Goal: Information Seeking & Learning: Learn about a topic

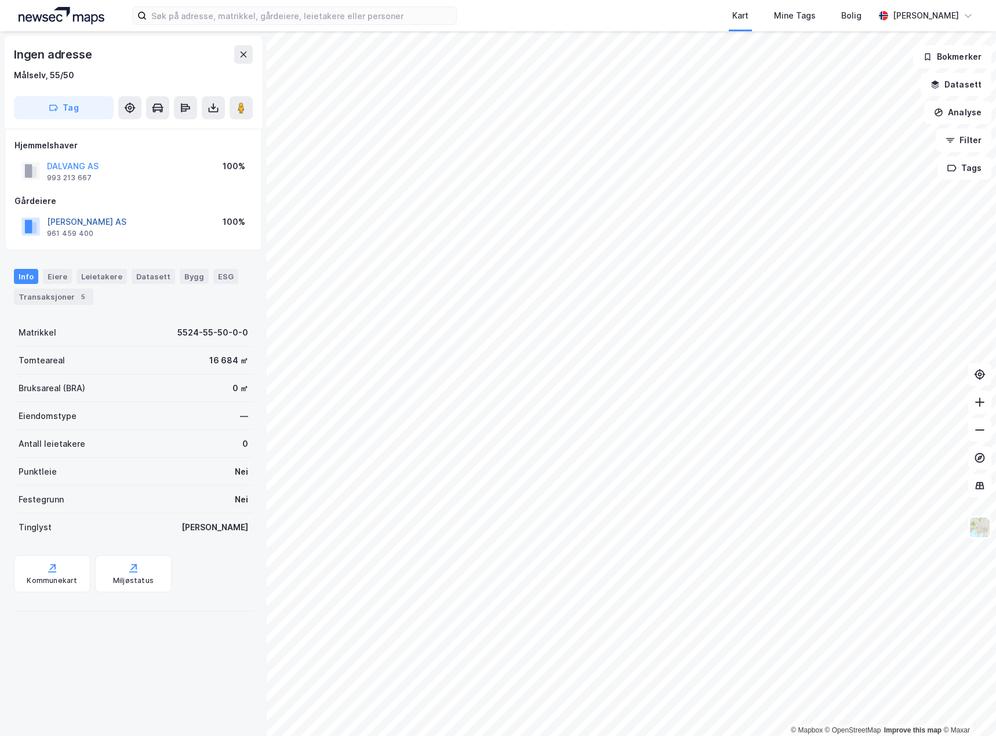
click at [0, 0] on button "[PERSON_NAME] AS" at bounding box center [0, 0] width 0 height 0
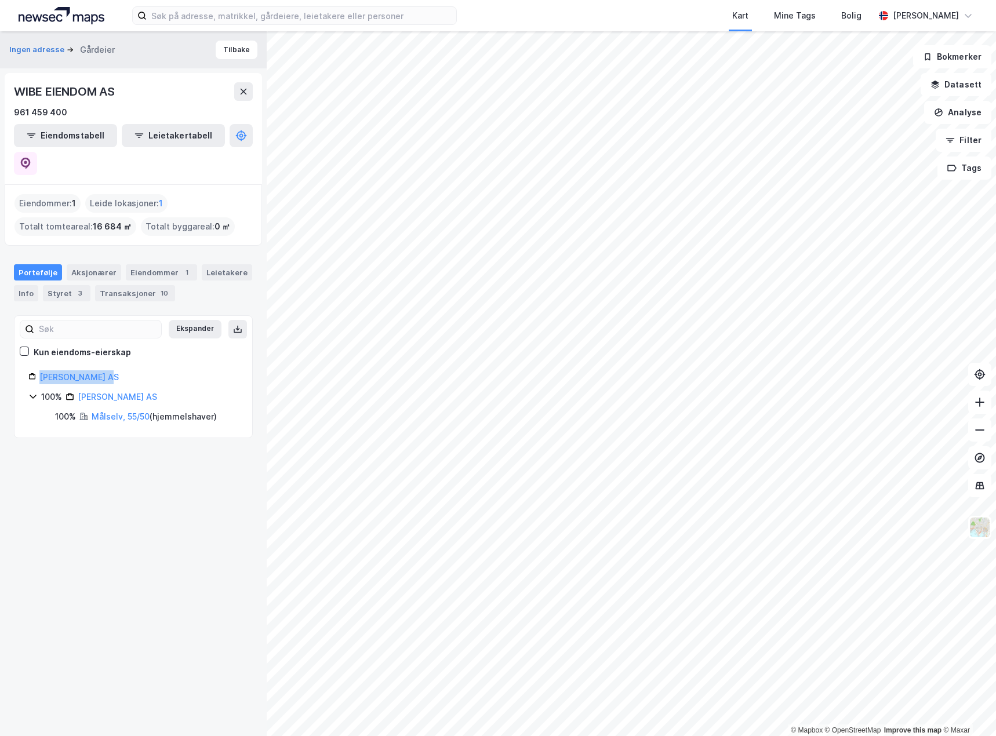
drag, startPoint x: 115, startPoint y: 345, endPoint x: 38, endPoint y: 353, distance: 76.9
click at [38, 370] on div "[PERSON_NAME] AS" at bounding box center [133, 377] width 210 height 14
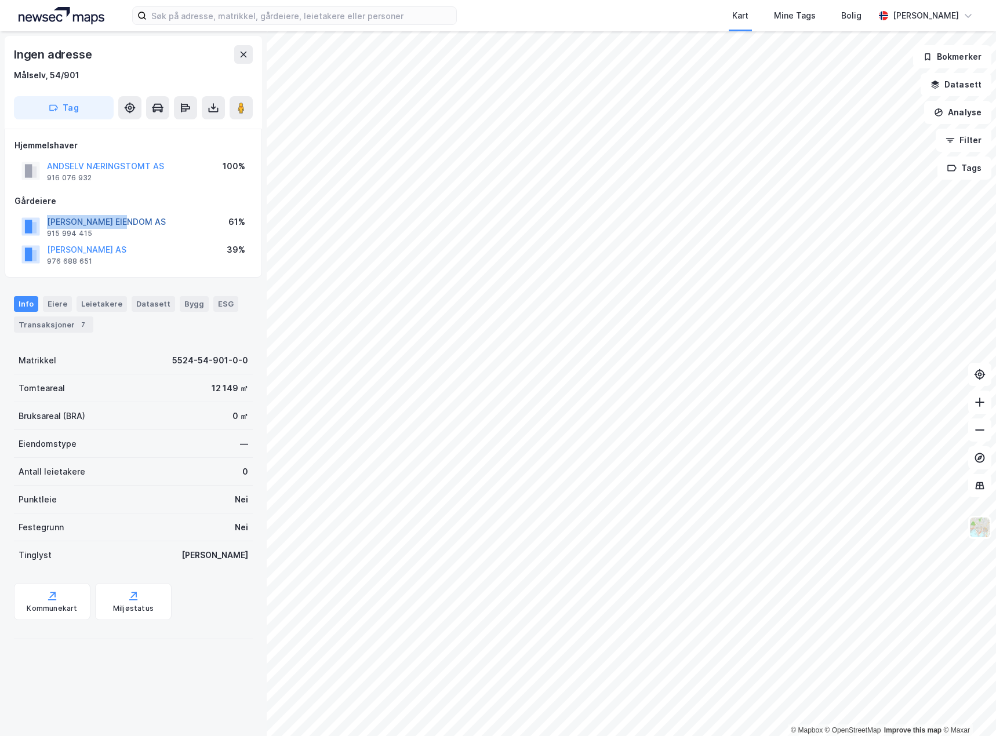
drag, startPoint x: 135, startPoint y: 220, endPoint x: 47, endPoint y: 221, distance: 88.1
click at [47, 221] on div "[PERSON_NAME] EIENDOM AS 915 994 415 61%" at bounding box center [133, 227] width 238 height 28
click at [136, 221] on div "[PERSON_NAME] EIENDOM AS 915 994 415 61%" at bounding box center [133, 227] width 238 height 28
drag, startPoint x: 136, startPoint y: 221, endPoint x: 47, endPoint y: 224, distance: 88.7
click at [47, 224] on div "[PERSON_NAME] EIENDOM AS 915 994 415 61%" at bounding box center [133, 227] width 238 height 28
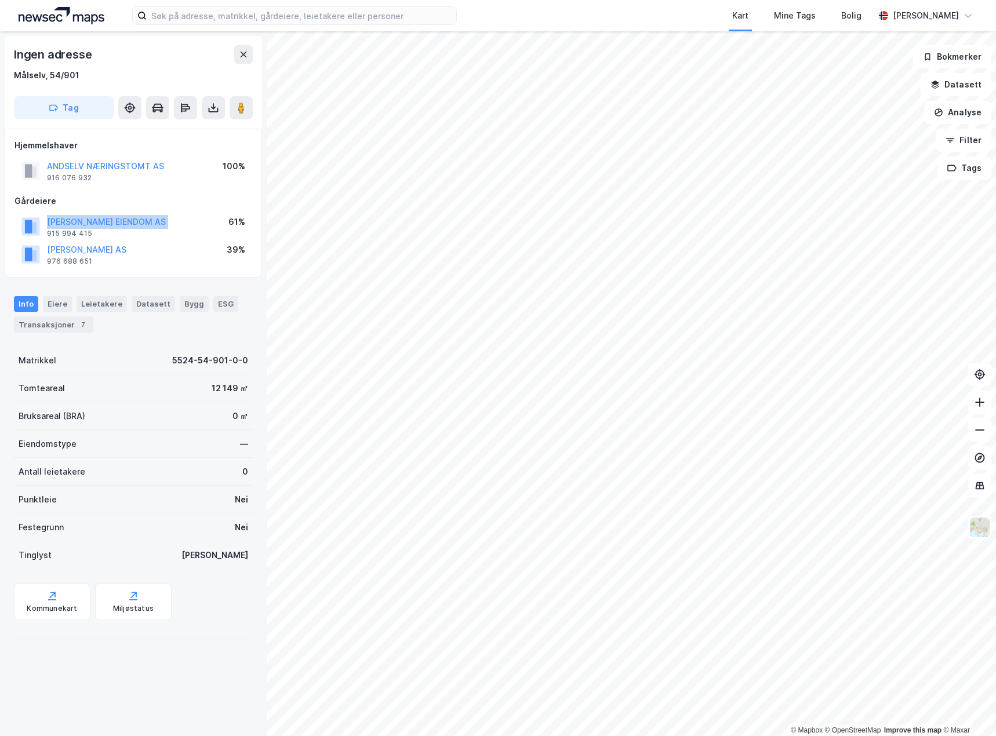
click at [160, 225] on div "[PERSON_NAME] EIENDOM AS 915 994 415 61%" at bounding box center [133, 227] width 238 height 28
click at [0, 0] on button "[PERSON_NAME] EIENDOM AS" at bounding box center [0, 0] width 0 height 0
click at [0, 0] on button "ANDSELV NÆRINGSTOMT AS" at bounding box center [0, 0] width 0 height 0
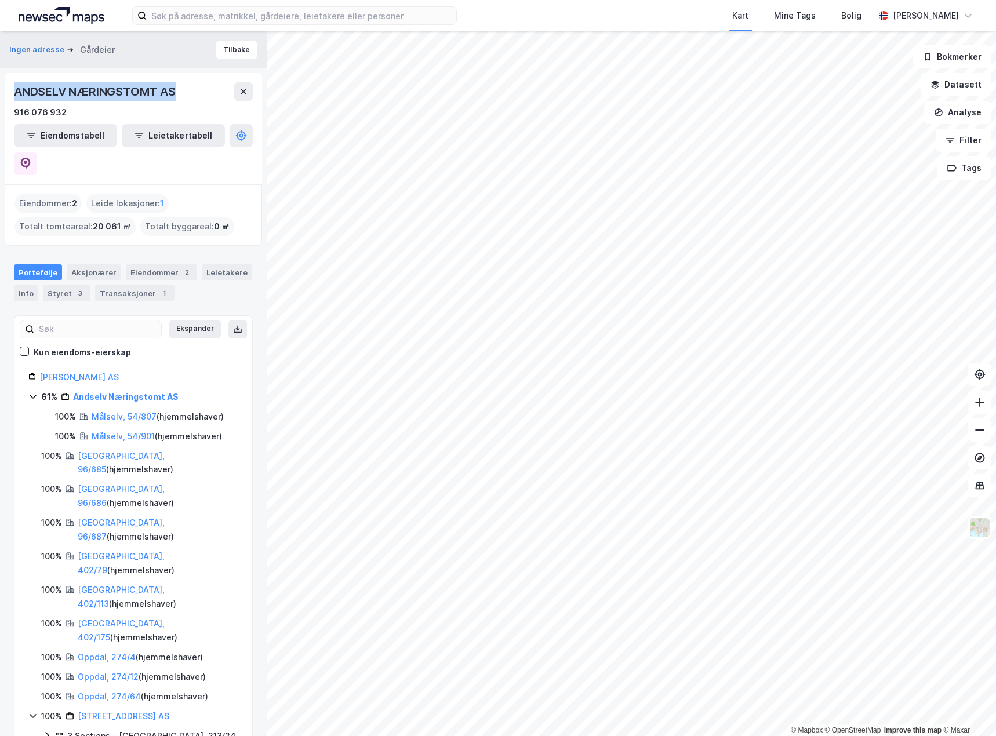
drag, startPoint x: 185, startPoint y: 89, endPoint x: 12, endPoint y: 88, distance: 172.7
click at [12, 88] on div "ANDSELV NÆRINGSTOMT AS 916 076 932 Eiendomstabell Leietakertabell" at bounding box center [133, 128] width 257 height 111
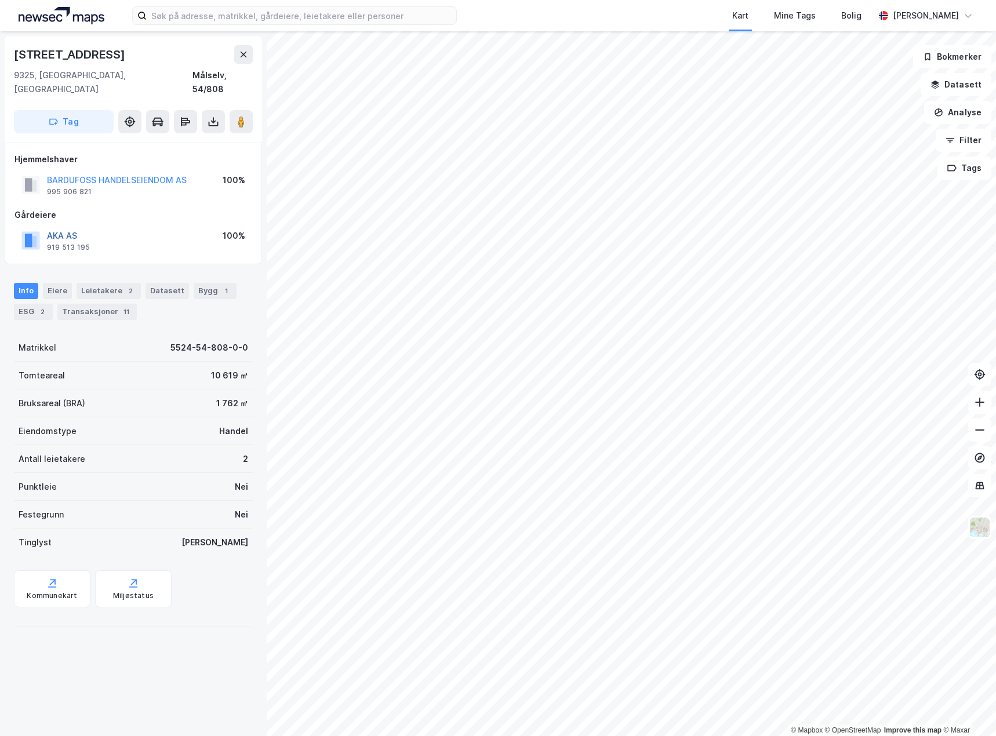
click at [0, 0] on button "AKA AS" at bounding box center [0, 0] width 0 height 0
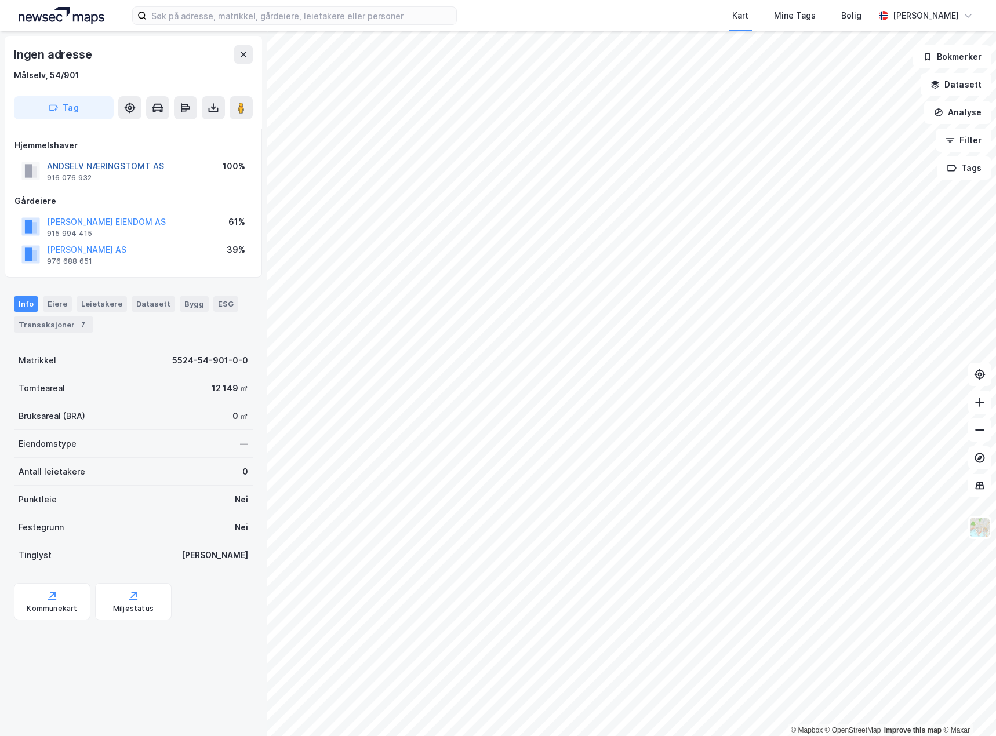
click at [0, 0] on button "ANDSELV NÆRINGSTOMT AS" at bounding box center [0, 0] width 0 height 0
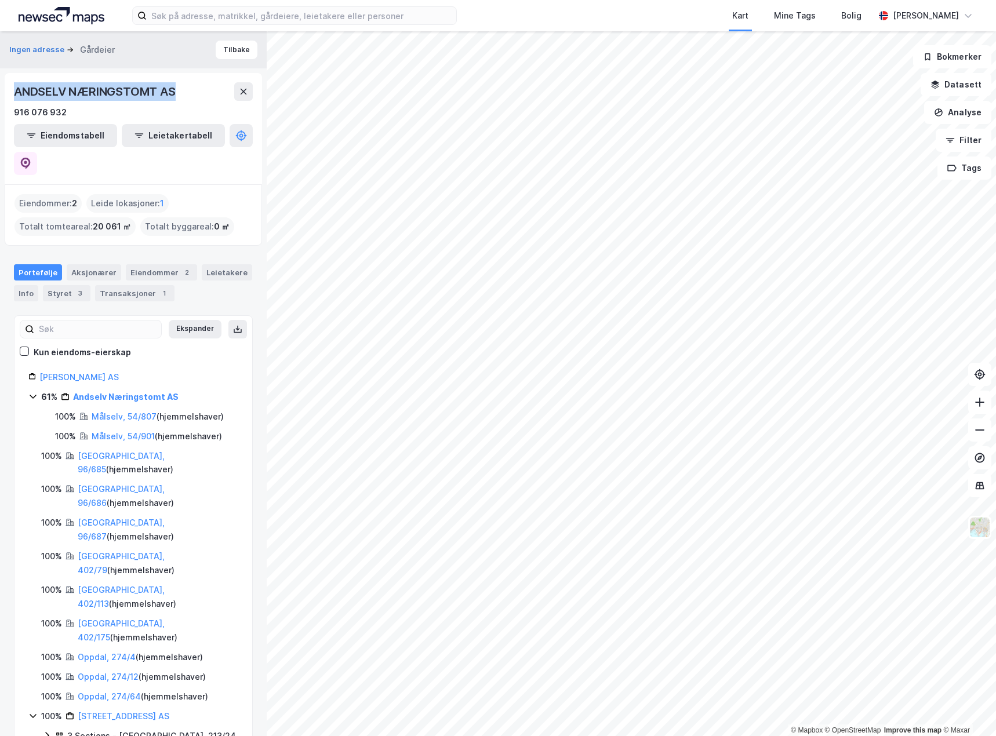
drag, startPoint x: 17, startPoint y: 90, endPoint x: 176, endPoint y: 85, distance: 158.8
click at [176, 85] on div "ANDSELV NÆRINGSTOMT AS" at bounding box center [96, 91] width 164 height 19
